Goal: Transaction & Acquisition: Purchase product/service

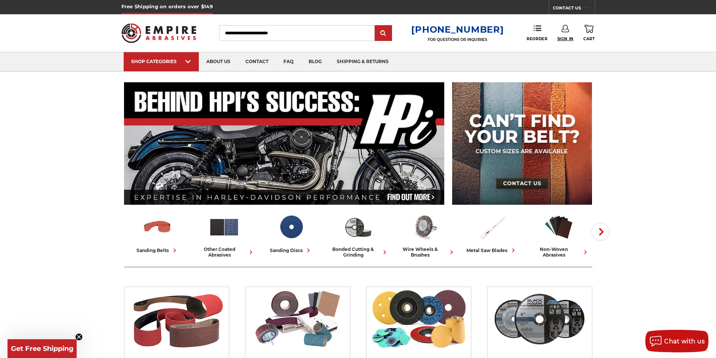
type input "**********"
click at [566, 38] on span "Sign In" at bounding box center [565, 38] width 16 height 5
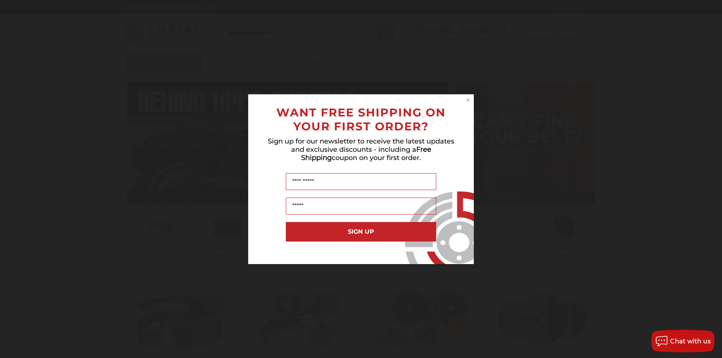
click at [471, 98] on circle "Close dialog" at bounding box center [468, 99] width 7 height 7
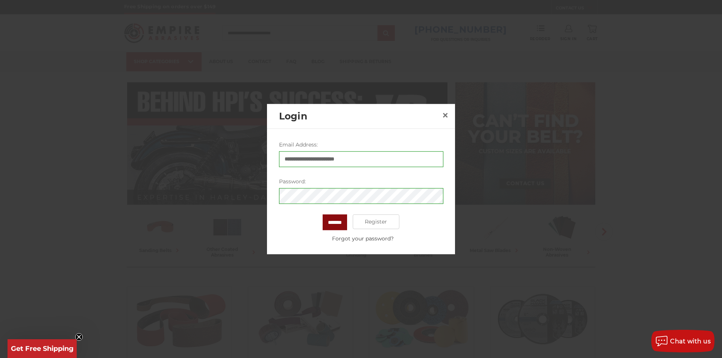
click at [334, 219] on input "*******" at bounding box center [334, 222] width 24 height 16
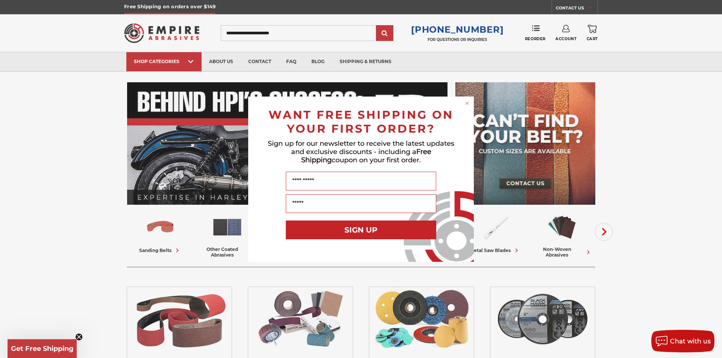
click at [466, 102] on icon "Close dialog" at bounding box center [466, 103] width 3 height 3
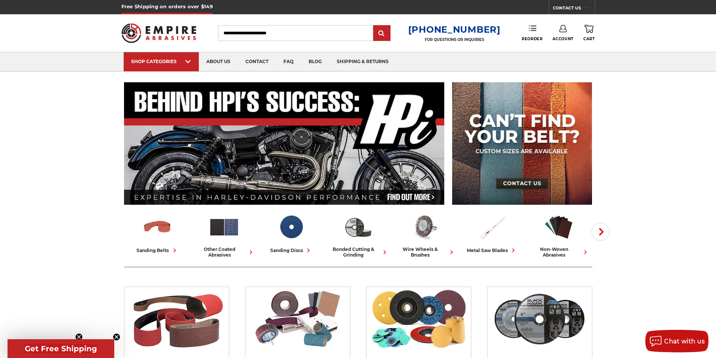
click at [531, 32] on icon at bounding box center [533, 28] width 8 height 8
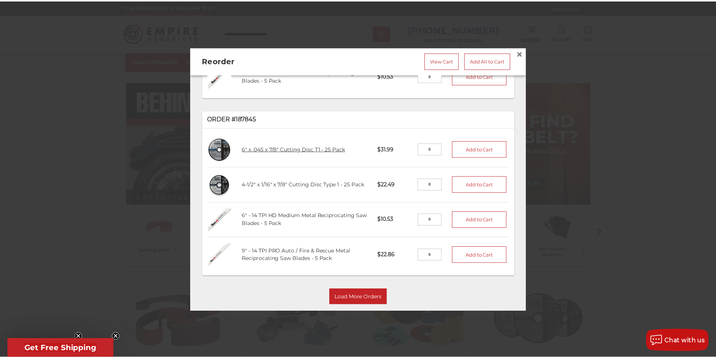
scroll to position [275, 0]
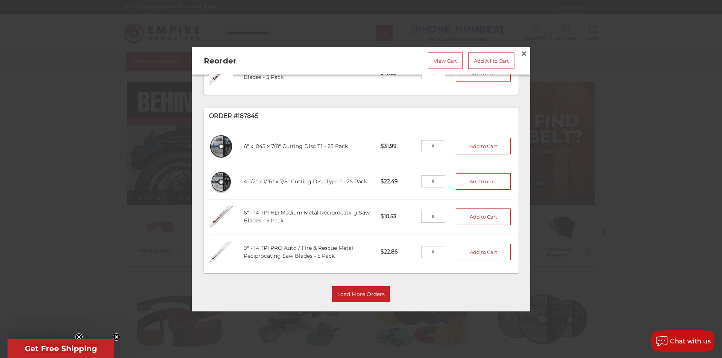
click at [587, 48] on div at bounding box center [361, 179] width 722 height 358
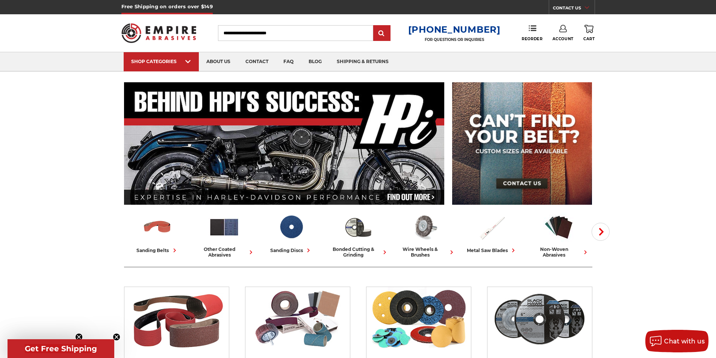
click at [567, 35] on link "Account" at bounding box center [562, 33] width 21 height 17
click at [564, 46] on link "Account" at bounding box center [563, 49] width 54 height 14
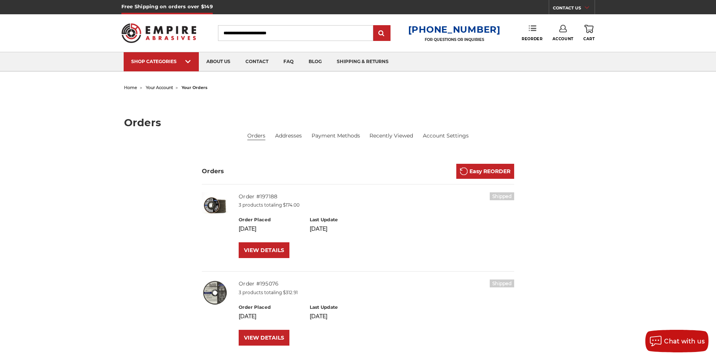
click at [531, 30] on icon at bounding box center [533, 28] width 8 height 8
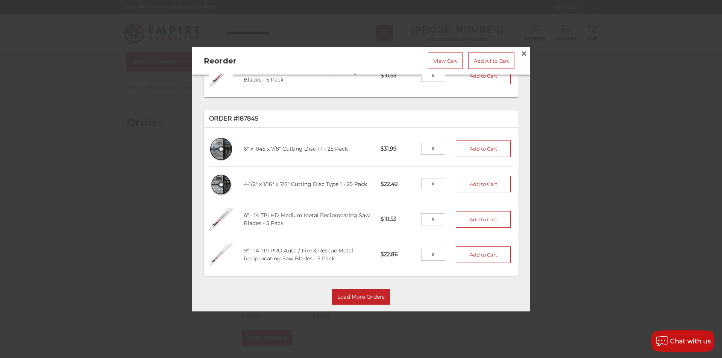
scroll to position [275, 0]
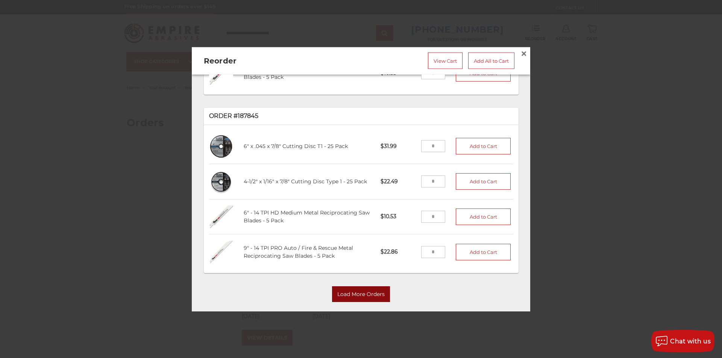
click at [365, 287] on button "Load More Orders" at bounding box center [361, 295] width 58 height 16
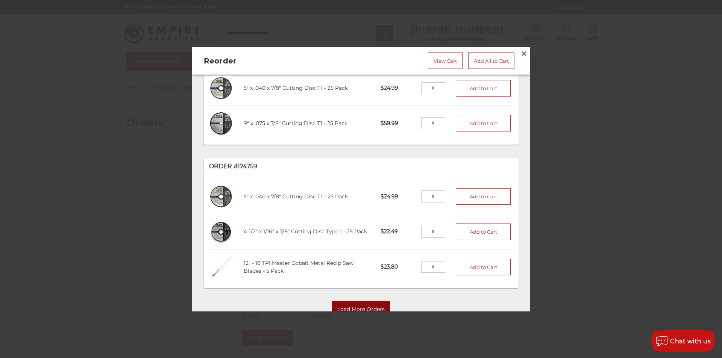
scroll to position [766, 0]
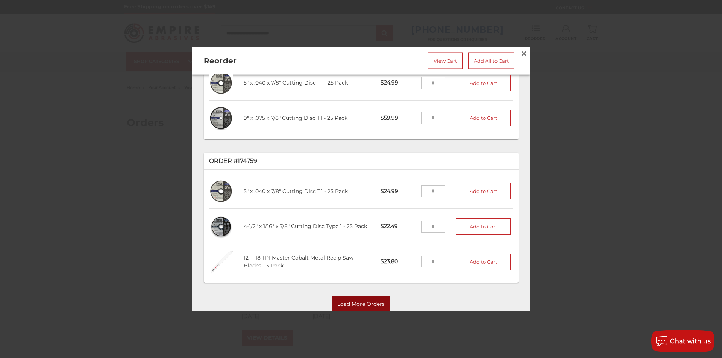
click at [375, 297] on button "Load More Orders" at bounding box center [361, 305] width 58 height 16
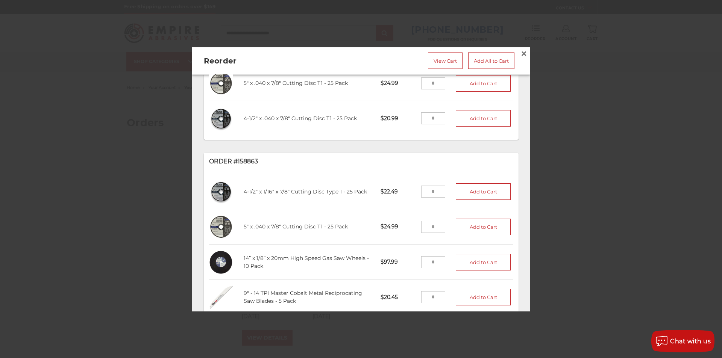
scroll to position [1142, 0]
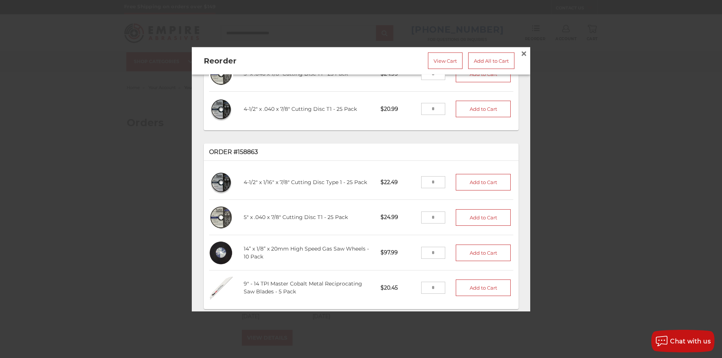
drag, startPoint x: 429, startPoint y: 225, endPoint x: 420, endPoint y: 228, distance: 9.3
click at [421, 247] on input "tel" at bounding box center [433, 253] width 24 height 12
type input "*"
click at [457, 245] on button "Add to Cart" at bounding box center [482, 253] width 55 height 17
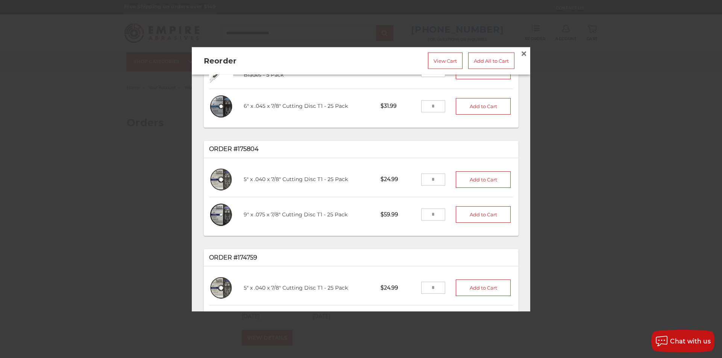
scroll to position [654, 0]
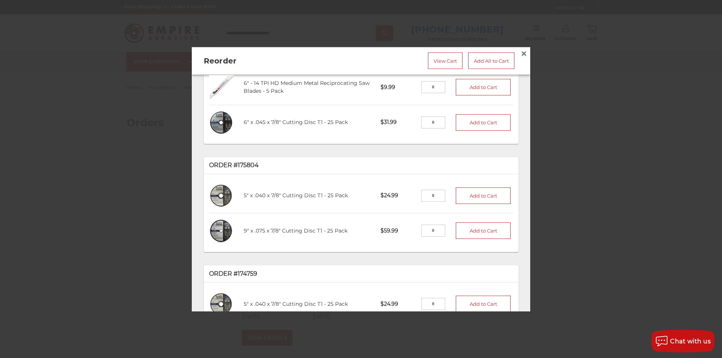
click at [424, 225] on input "tel" at bounding box center [433, 231] width 24 height 12
type input "*"
click at [469, 223] on button "Add to Cart" at bounding box center [482, 231] width 55 height 17
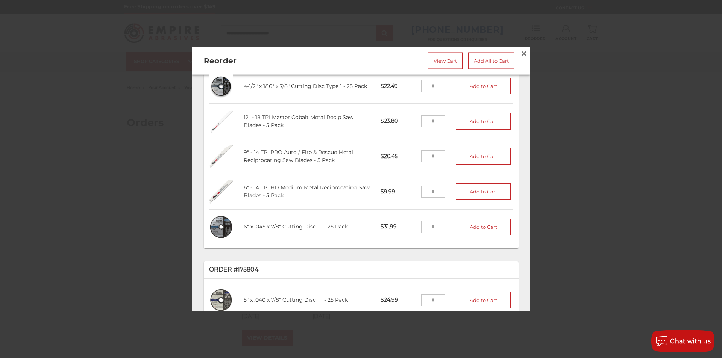
scroll to position [541, 0]
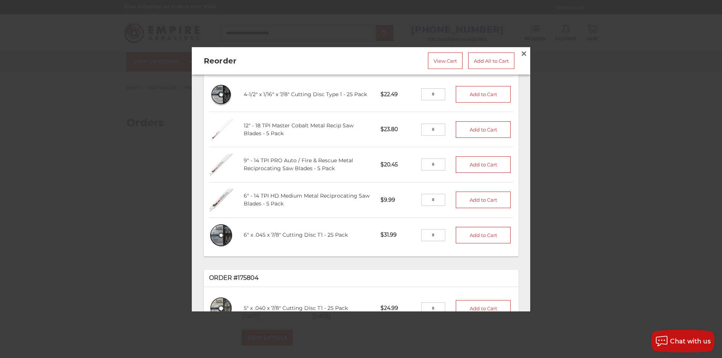
drag, startPoint x: 429, startPoint y: 186, endPoint x: 406, endPoint y: 190, distance: 22.9
click at [406, 190] on li "6" - 14 TPI HD Medium Metal Reciprocating Saw Blades - 5 Pack RB614-5 $9.99 Add…" at bounding box center [361, 200] width 304 height 35
type input "*"
click at [471, 192] on button "Add to Cart" at bounding box center [482, 200] width 55 height 17
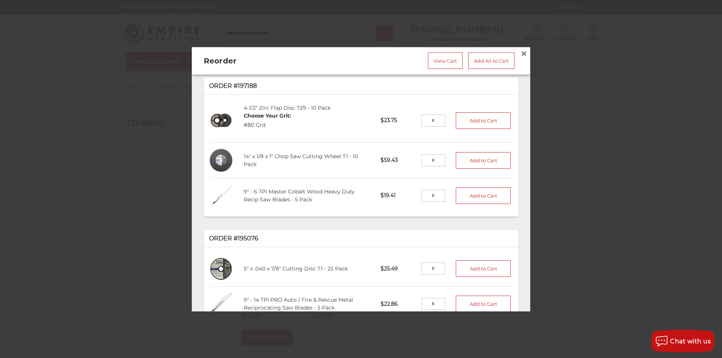
scroll to position [0, 0]
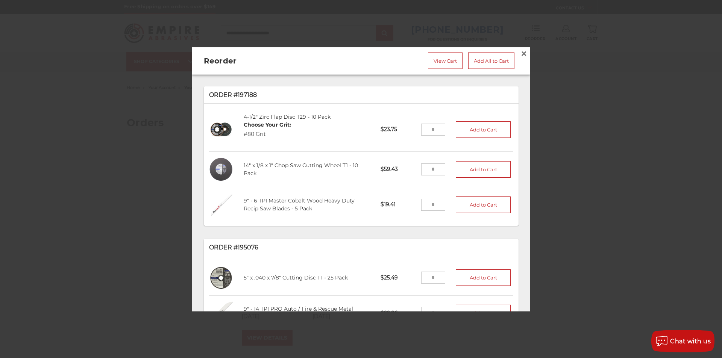
drag, startPoint x: 428, startPoint y: 166, endPoint x: 422, endPoint y: 168, distance: 6.1
click at [422, 168] on input "tel" at bounding box center [433, 169] width 24 height 12
type input "*"
click at [480, 162] on button "Add to Cart" at bounding box center [482, 169] width 55 height 17
click at [439, 58] on link "View Cart" at bounding box center [445, 60] width 35 height 17
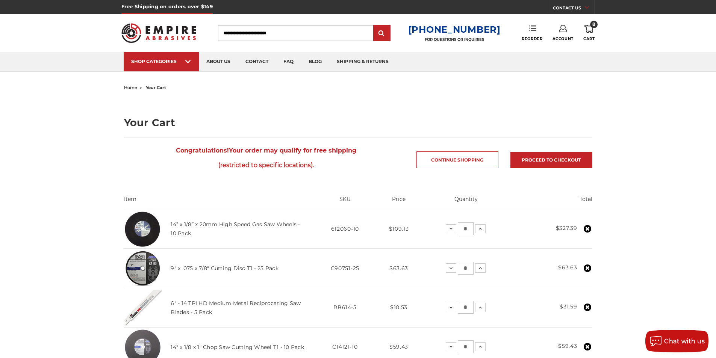
click at [526, 26] on link "Reorder" at bounding box center [532, 33] width 21 height 16
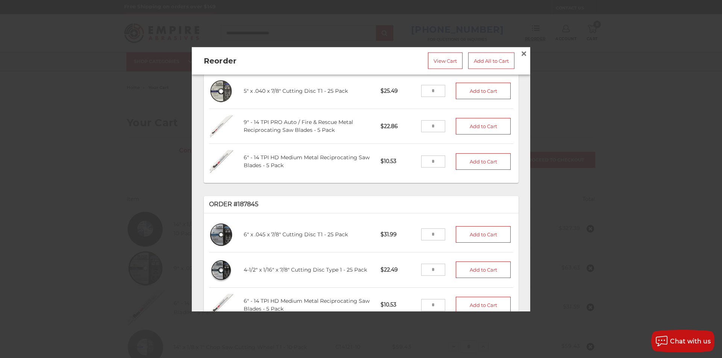
scroll to position [275, 0]
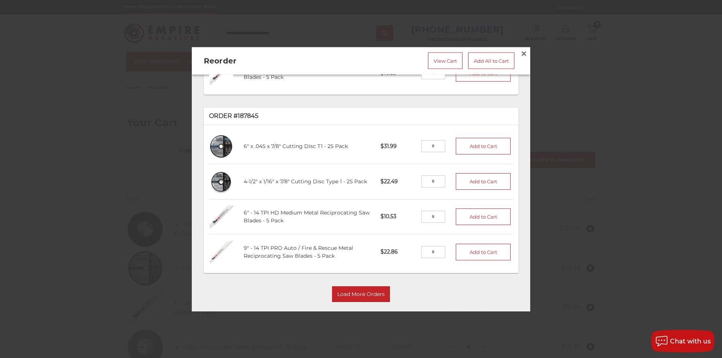
drag, startPoint x: 431, startPoint y: 138, endPoint x: 418, endPoint y: 138, distance: 12.4
click at [421, 141] on input "tel" at bounding box center [433, 147] width 24 height 12
type input "*"
click at [483, 140] on button "Add to Cart" at bounding box center [482, 146] width 55 height 17
click at [448, 61] on link "View Cart" at bounding box center [445, 60] width 35 height 17
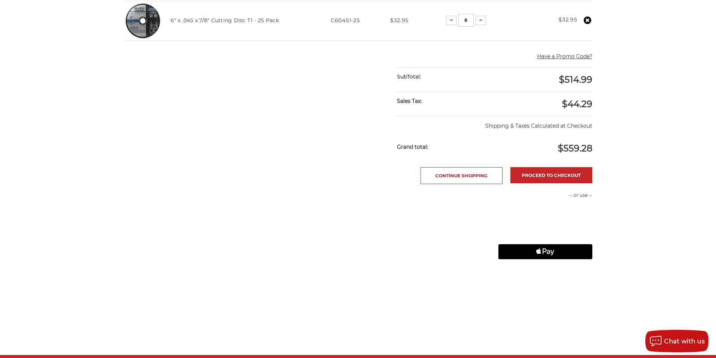
scroll to position [376, 0]
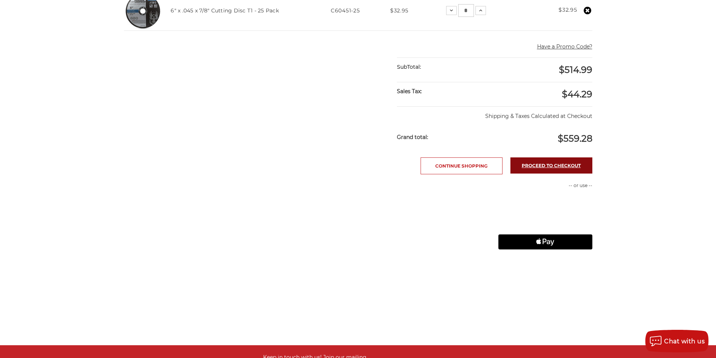
click at [553, 167] on link "Proceed to checkout" at bounding box center [551, 165] width 82 height 16
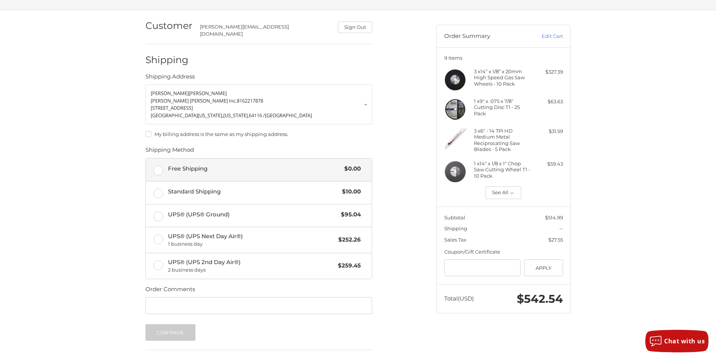
scroll to position [17, 0]
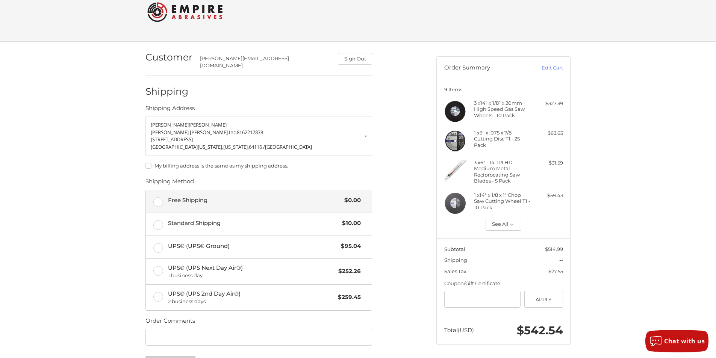
click at [156, 159] on form "Justin Nydegger Edwards McDowell Inc. 8162217878 400 east 10th avenue North Kan…" at bounding box center [258, 244] width 227 height 256
click at [158, 194] on label "Free Shipping $0.00" at bounding box center [259, 202] width 226 height 23
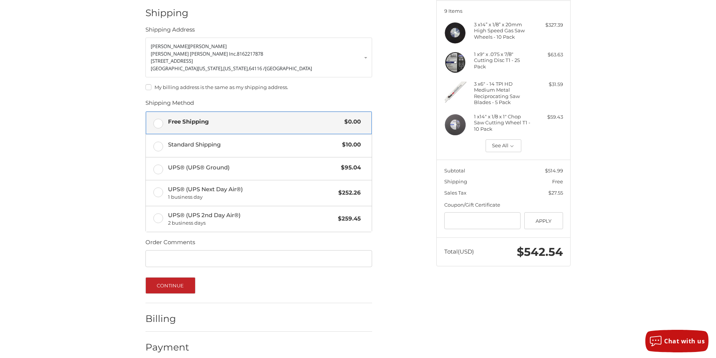
scroll to position [100, 0]
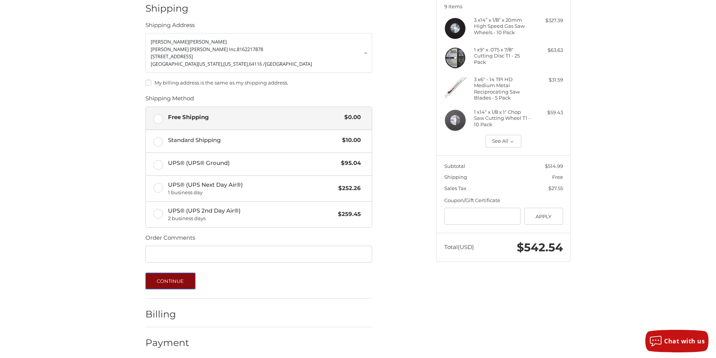
click at [182, 278] on button "Continue" at bounding box center [170, 281] width 50 height 17
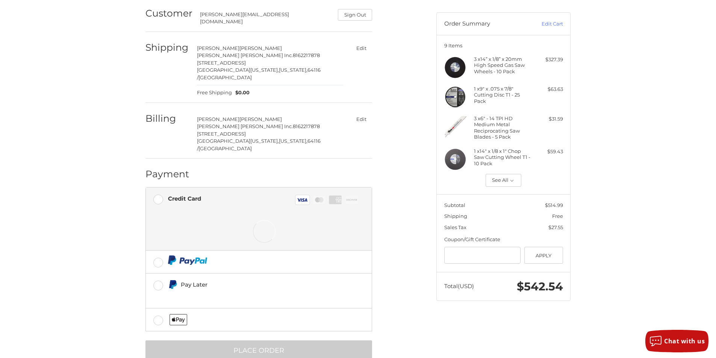
scroll to position [73, 0]
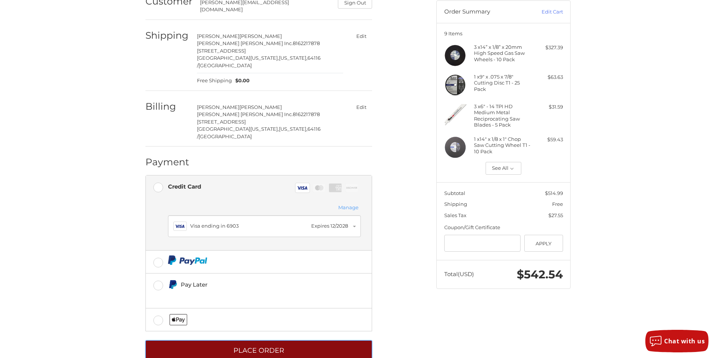
click at [259, 340] on button "Place Order" at bounding box center [258, 350] width 227 height 21
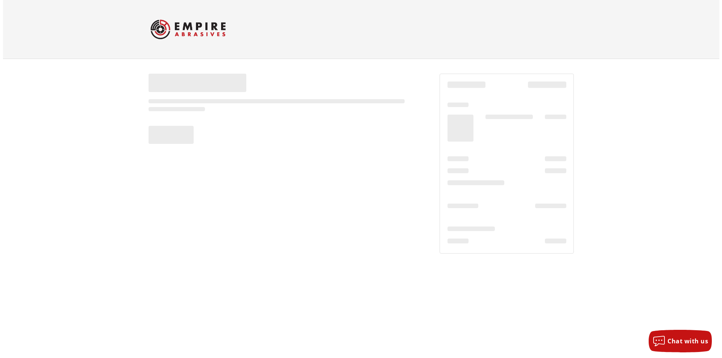
scroll to position [0, 0]
